Goal: Information Seeking & Learning: Compare options

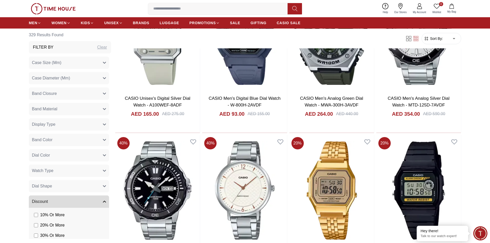
scroll to position [643, 0]
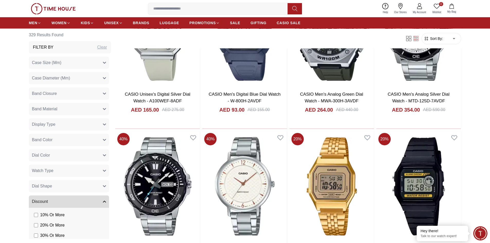
click at [74, 62] on button "Case Size (Mm)" at bounding box center [69, 63] width 80 height 12
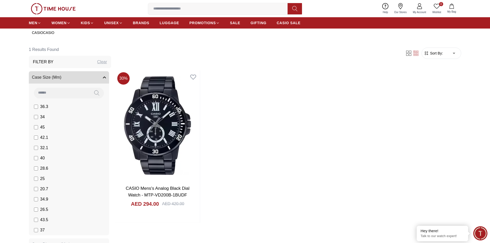
scroll to position [216, 0]
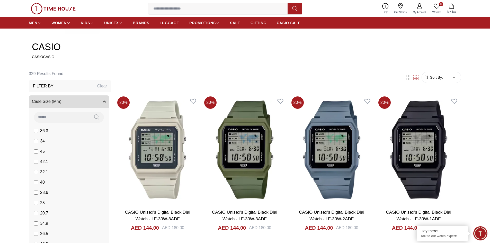
click at [38, 130] on label "36.3" at bounding box center [41, 131] width 14 height 6
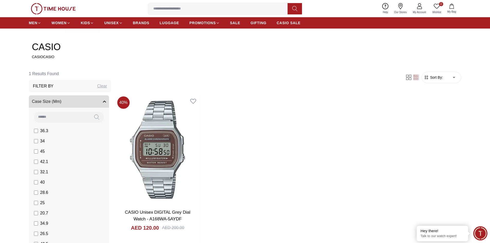
click at [38, 130] on label "36.3" at bounding box center [41, 131] width 14 height 6
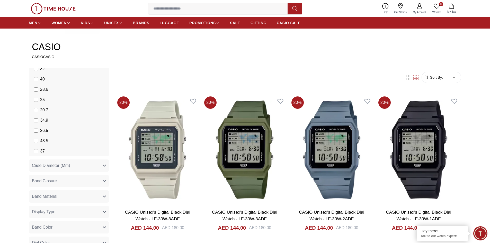
scroll to position [103, 0]
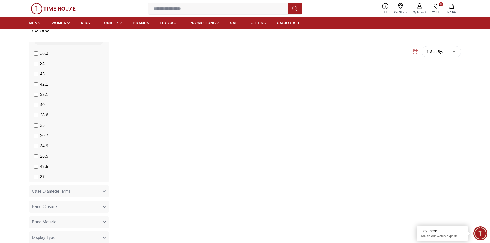
scroll to position [51, 0]
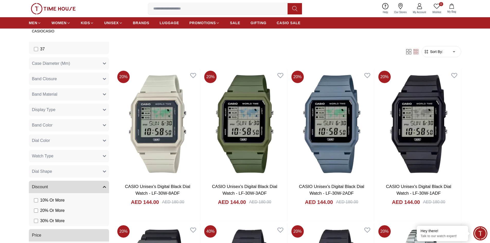
scroll to position [180, 0]
click at [58, 110] on button "Display Type" at bounding box center [69, 109] width 80 height 12
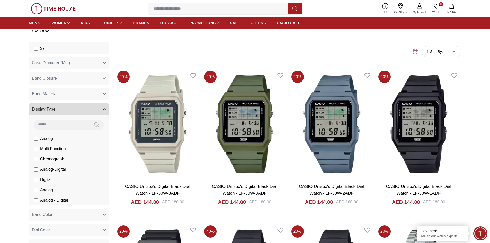
click at [58, 110] on button "Display Type" at bounding box center [69, 109] width 80 height 12
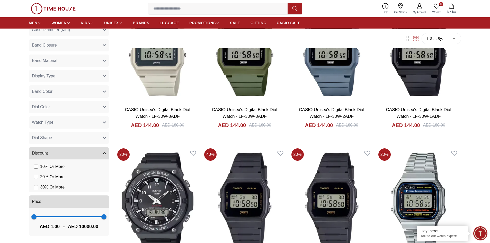
scroll to position [319, 0]
type input "***"
drag, startPoint x: 100, startPoint y: 216, endPoint x: 36, endPoint y: 216, distance: 64.1
click at [36, 216] on span "351" at bounding box center [36, 216] width 5 height 5
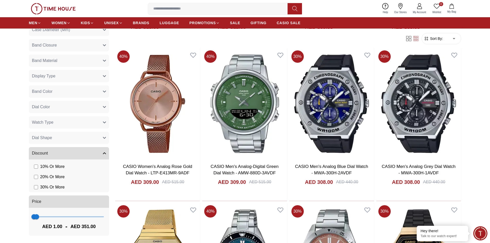
scroll to position [798, 0]
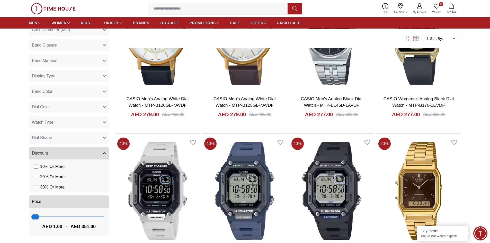
scroll to position [1596, 0]
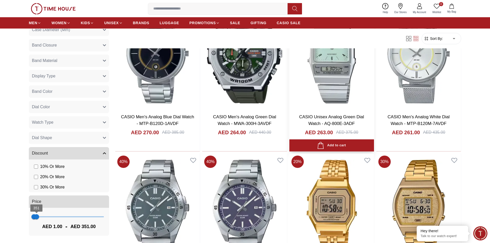
scroll to position [1982, 0]
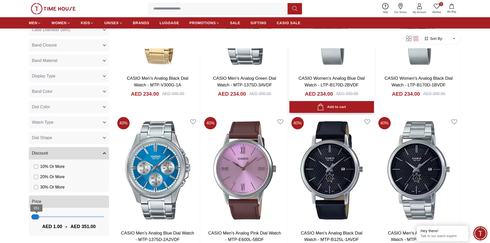
scroll to position [2829, 0]
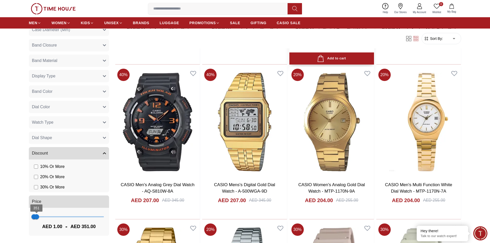
scroll to position [3807, 0]
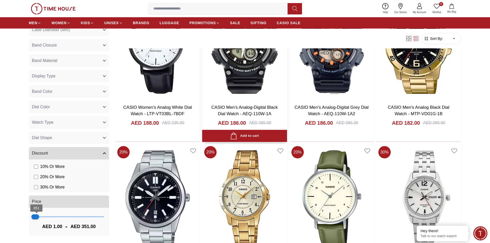
scroll to position [4656, 0]
